Goal: Navigation & Orientation: Find specific page/section

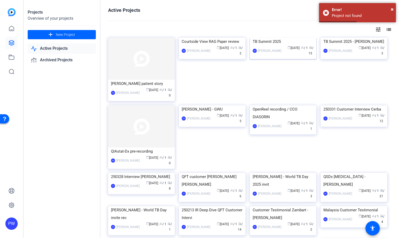
click at [283, 38] on img at bounding box center [283, 38] width 67 height 0
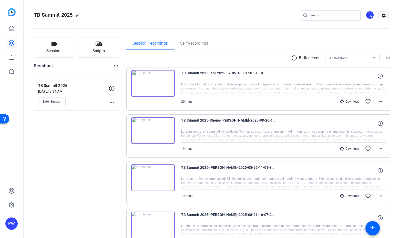
click at [51, 15] on span "TB Summit 2025" at bounding box center [53, 15] width 39 height 6
click at [14, 25] on link at bounding box center [11, 28] width 12 height 12
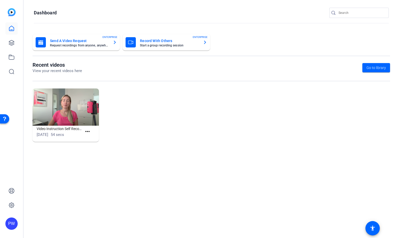
click at [13, 10] on img at bounding box center [12, 12] width 8 height 8
click at [46, 15] on h1 "Dashboard" at bounding box center [45, 13] width 23 height 6
click at [11, 45] on icon at bounding box center [11, 43] width 6 height 6
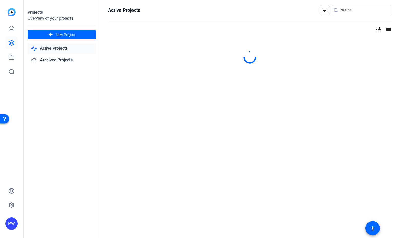
click at [62, 46] on link "Active Projects" at bounding box center [62, 48] width 68 height 11
